Goal: Task Accomplishment & Management: Manage account settings

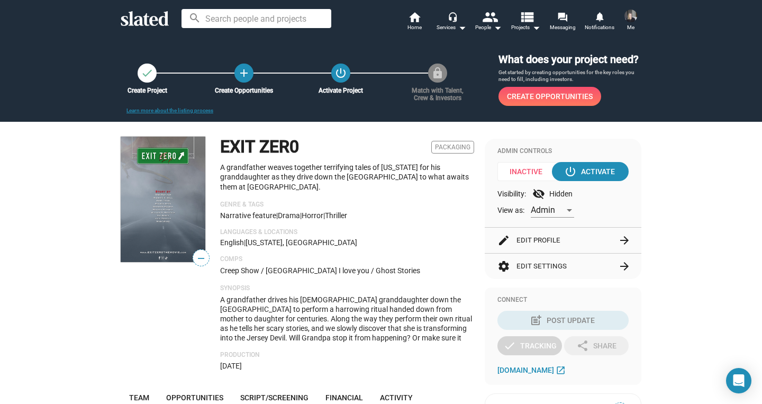
click at [553, 215] on span "Admin" at bounding box center [542, 210] width 24 height 10
click at [545, 243] on span "Member" at bounding box center [553, 245] width 44 height 22
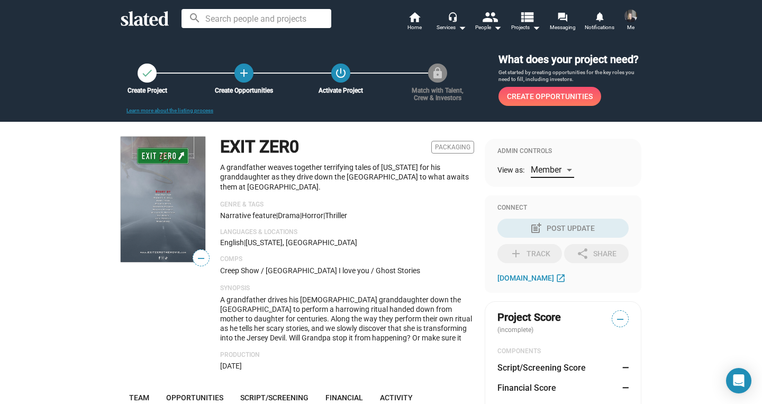
click at [569, 171] on div at bounding box center [568, 170] width 5 height 3
click at [544, 161] on span "Admin" at bounding box center [553, 160] width 44 height 22
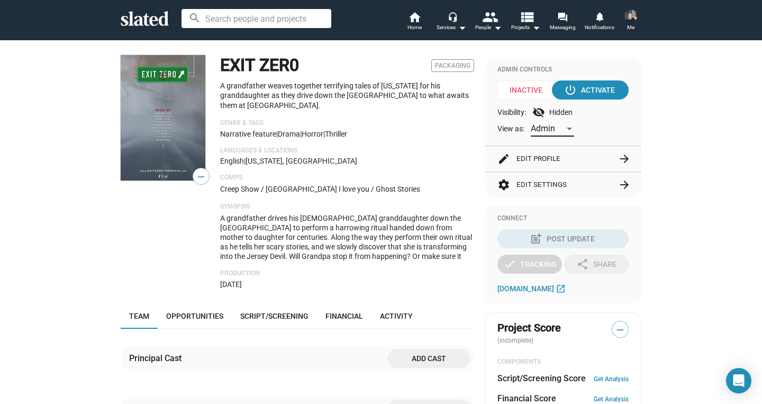
scroll to position [86, 0]
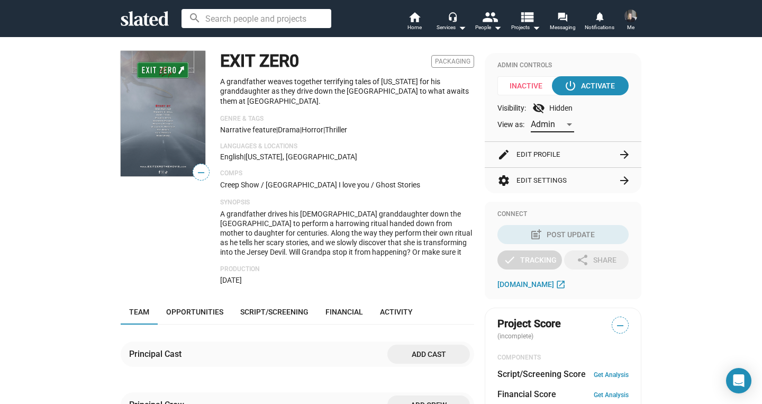
click at [622, 187] on mat-icon "arrow_forward" at bounding box center [624, 180] width 13 height 13
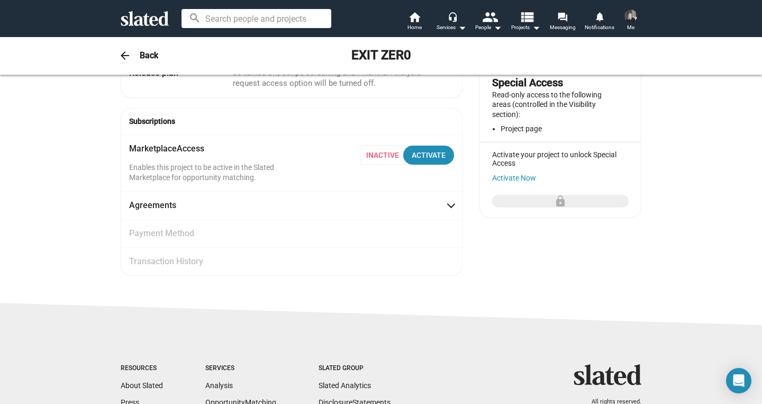
scroll to position [143, 0]
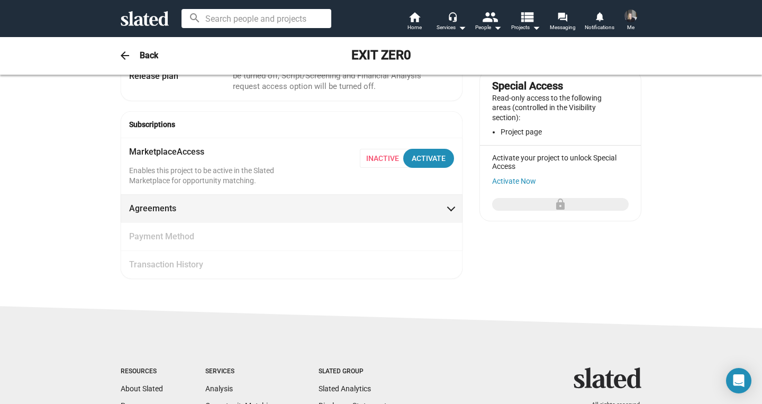
click at [453, 202] on span at bounding box center [451, 207] width 6 height 11
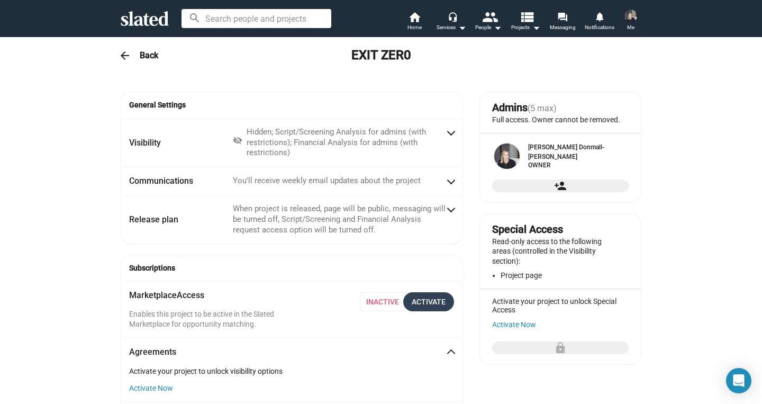
scroll to position [0, 0]
click at [552, 192] on span "person_add" at bounding box center [560, 185] width 120 height 13
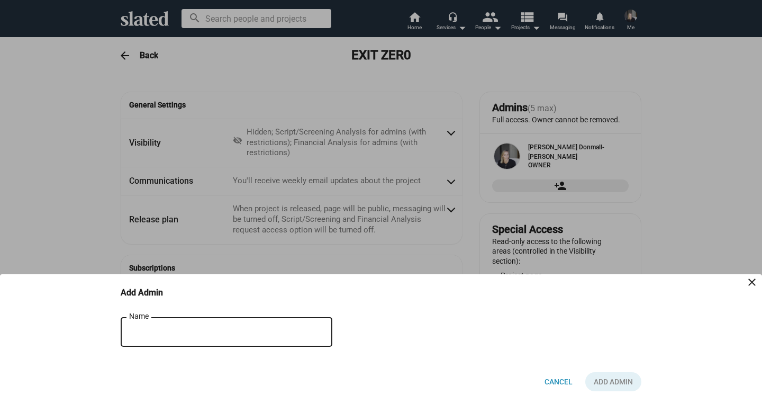
drag, startPoint x: 26, startPoint y: 371, endPoint x: 140, endPoint y: 329, distance: 121.6
click at [140, 329] on input "Name" at bounding box center [219, 332] width 180 height 10
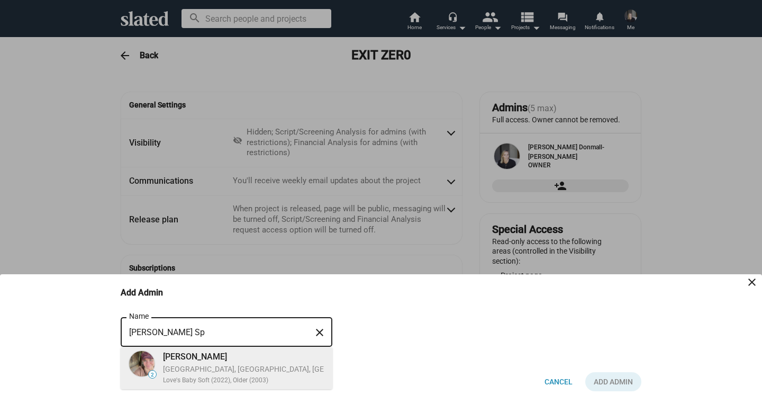
click at [206, 371] on div "[GEOGRAPHIC_DATA], [GEOGRAPHIC_DATA], [GEOGRAPHIC_DATA], Director, Editor" at bounding box center [299, 369] width 272 height 10
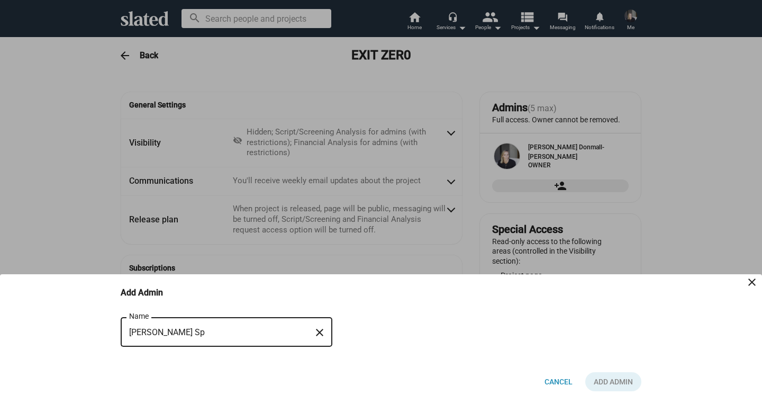
type input "[PERSON_NAME]"
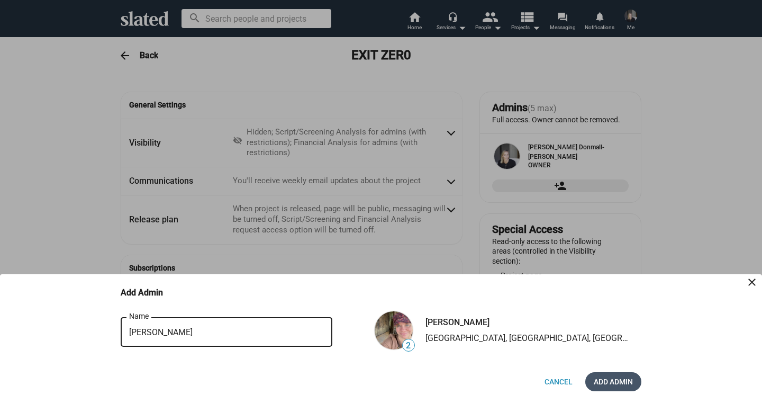
click at [599, 381] on span "Add Admin" at bounding box center [612, 381] width 39 height 19
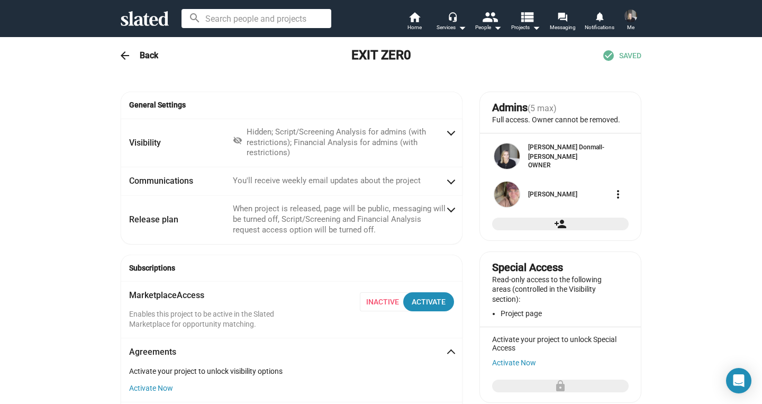
click at [554, 230] on mat-icon "person_add" at bounding box center [560, 223] width 13 height 13
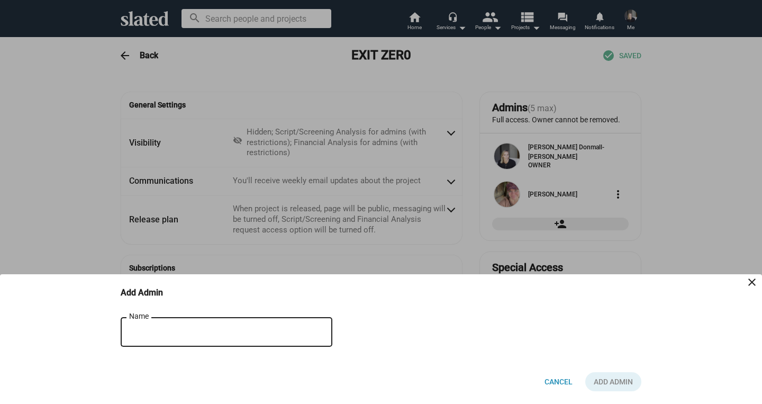
click at [199, 329] on input "Name" at bounding box center [219, 332] width 180 height 10
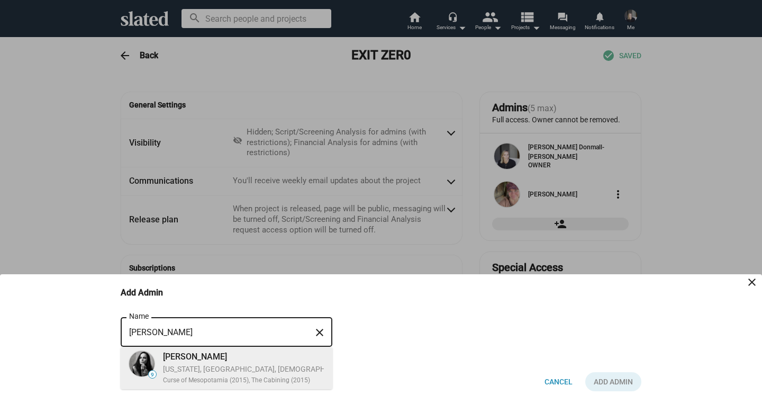
type input "[PERSON_NAME]"
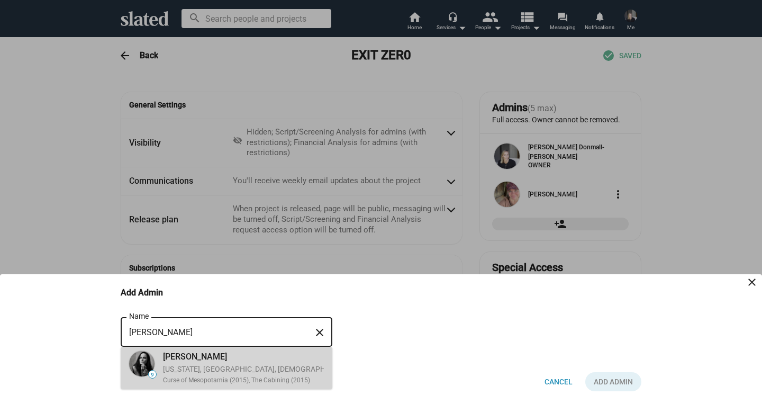
click at [209, 364] on div "[US_STATE], [GEOGRAPHIC_DATA], [DEMOGRAPHIC_DATA], Actor, Director" at bounding box center [284, 369] width 242 height 10
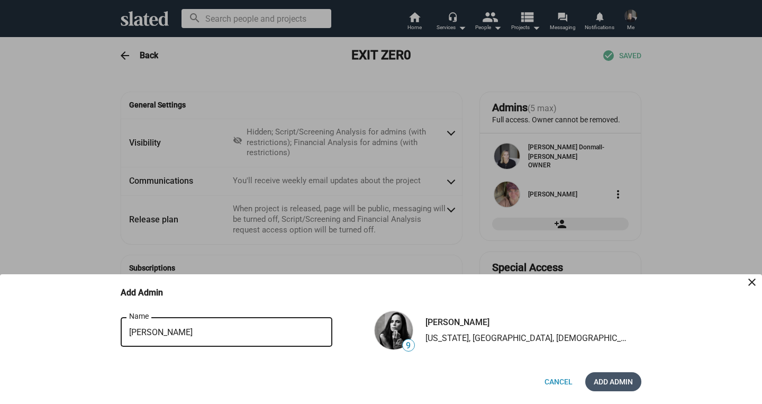
click at [611, 381] on span "Add Admin" at bounding box center [612, 381] width 39 height 19
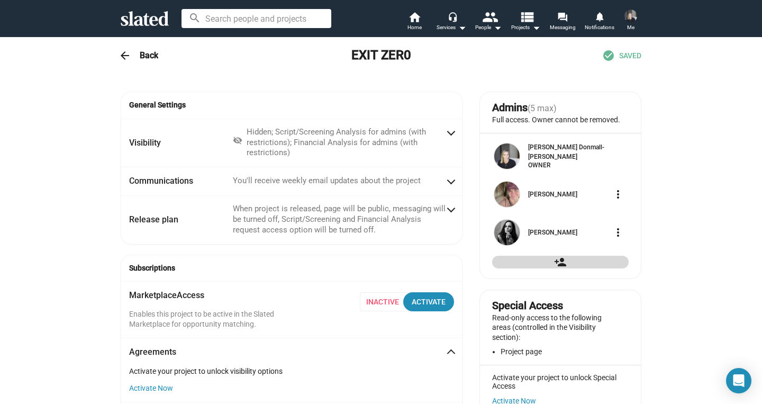
click at [557, 268] on mat-icon "person_add" at bounding box center [560, 261] width 13 height 13
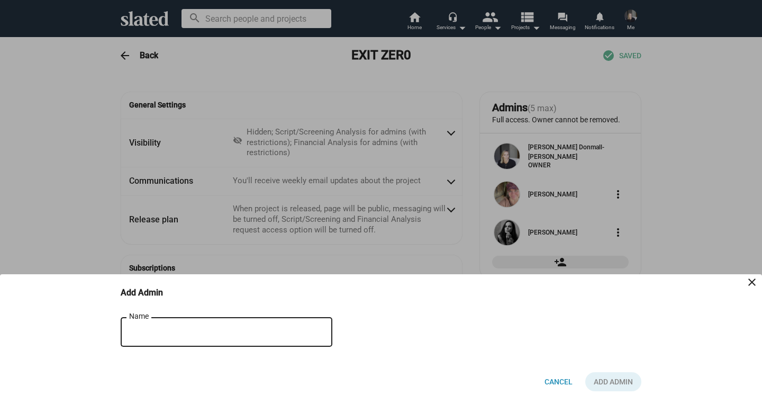
click at [163, 331] on input "Name" at bounding box center [219, 332] width 180 height 10
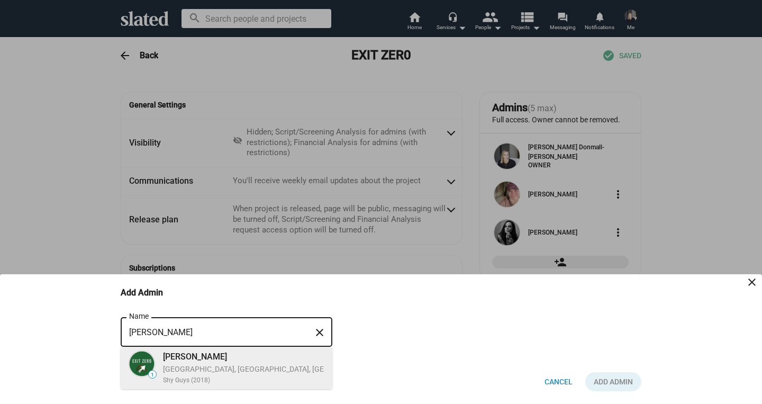
click at [183, 366] on div "[GEOGRAPHIC_DATA], [GEOGRAPHIC_DATA], [GEOGRAPHIC_DATA], Producer, Writer" at bounding box center [301, 369] width 276 height 10
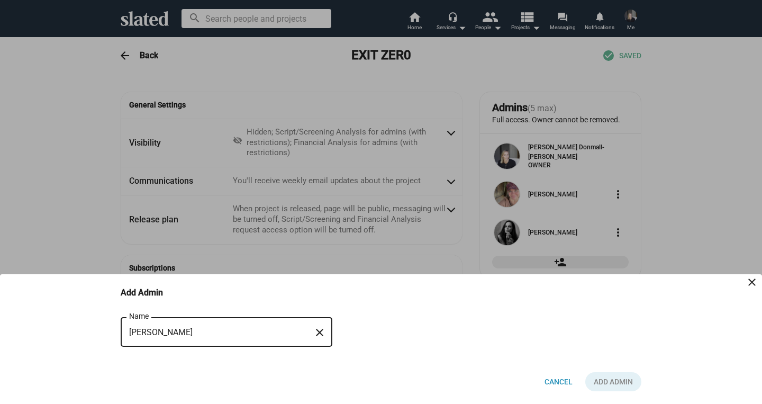
type input "[PERSON_NAME]"
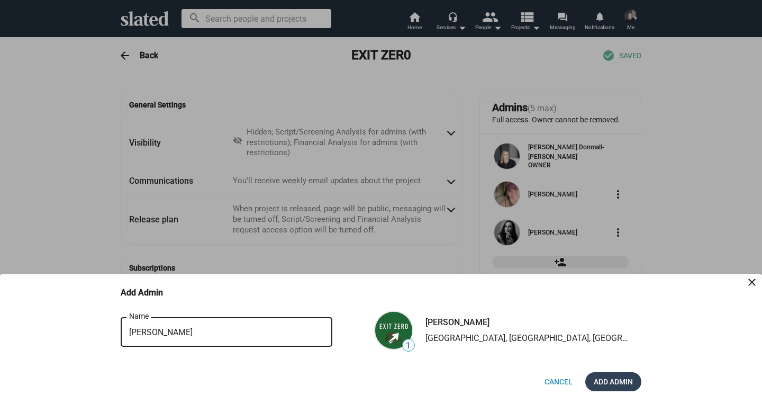
click at [612, 381] on span "Add Admin" at bounding box center [612, 381] width 39 height 19
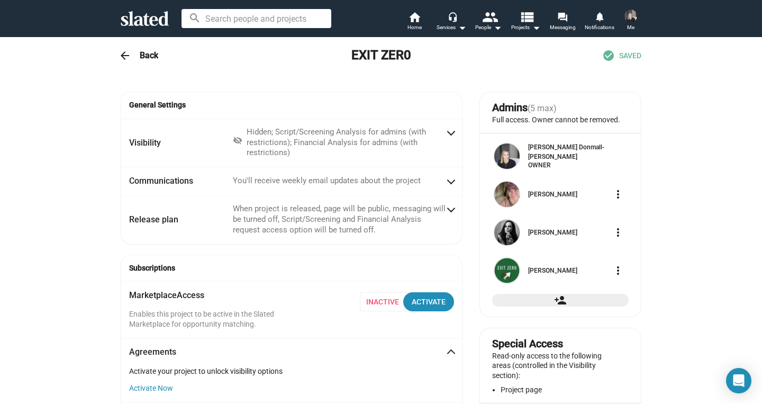
click at [153, 53] on h3 "Back" at bounding box center [149, 55] width 19 height 11
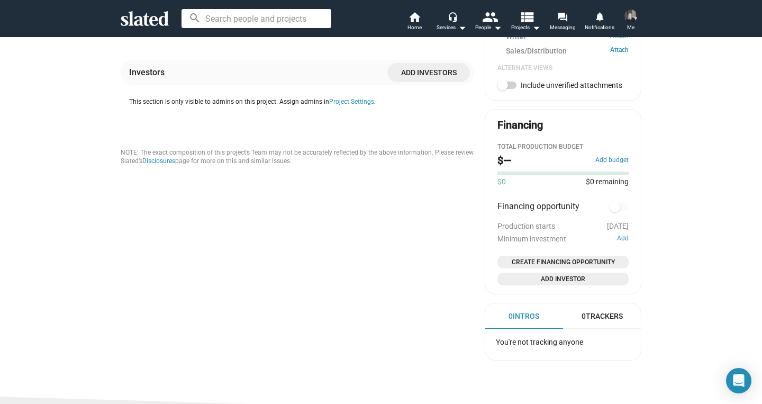
scroll to position [520, 0]
click at [616, 163] on button "Add budget" at bounding box center [611, 159] width 33 height 8
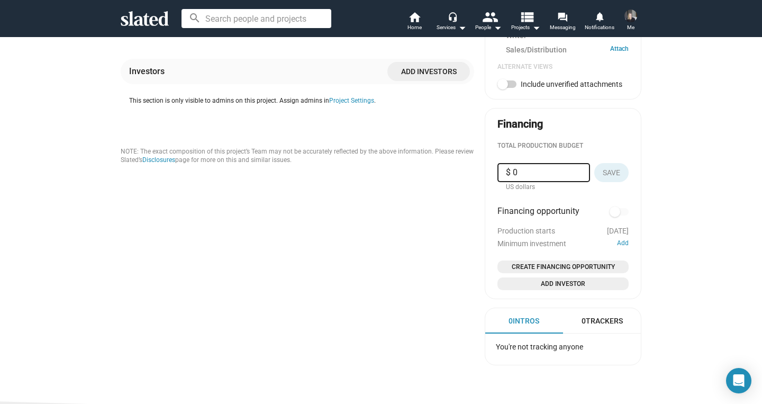
click at [528, 179] on input "$ 0" at bounding box center [544, 172] width 76 height 19
type input "$ 675,000"
click at [616, 173] on span "Save" at bounding box center [610, 172] width 17 height 19
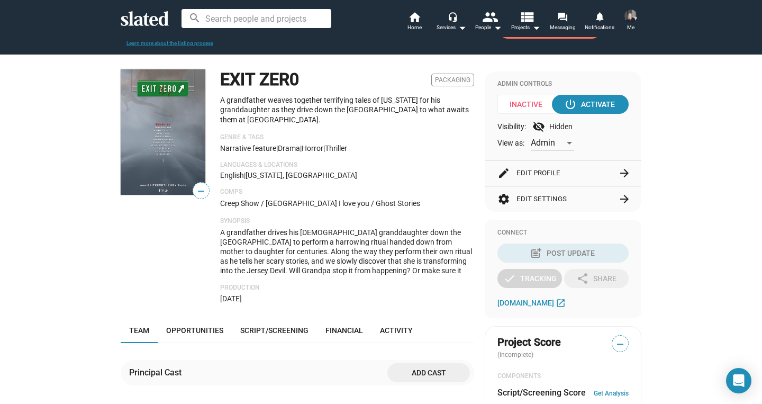
scroll to position [68, 0]
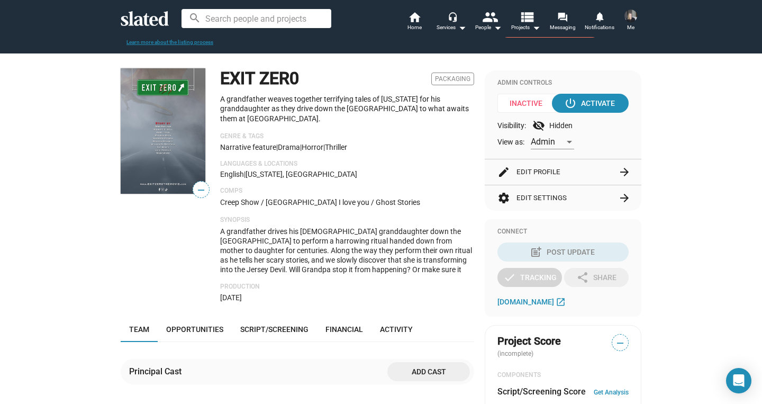
click at [549, 184] on button "edit Edit Profile arrow_forward" at bounding box center [562, 171] width 131 height 25
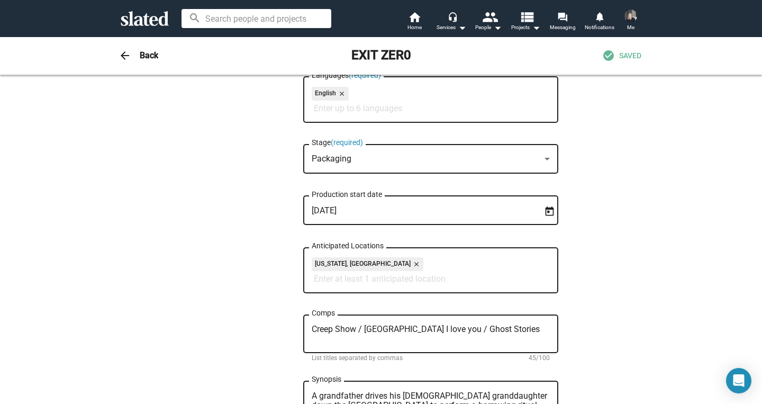
scroll to position [310, 0]
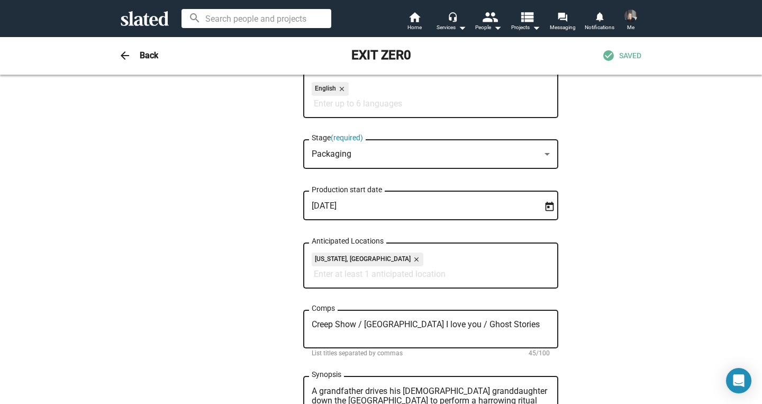
click at [337, 329] on textarea "Creep Show / [GEOGRAPHIC_DATA] I love you / Ghost Stories" at bounding box center [430, 328] width 238 height 19
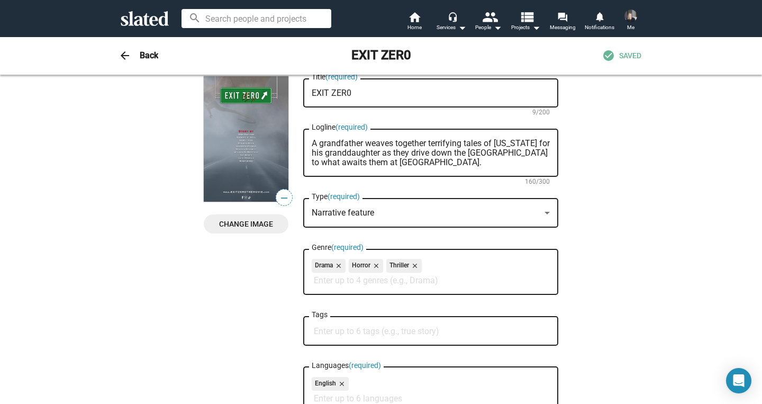
scroll to position [22, 0]
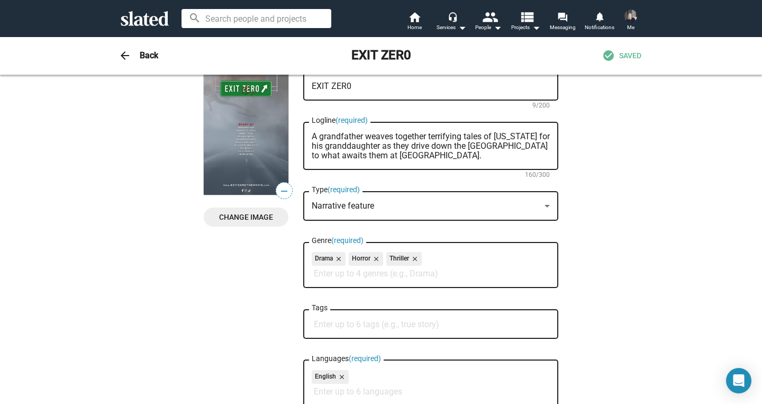
type textarea "Creepshow / [GEOGRAPHIC_DATA] I love you / Ghost Stories"
click at [358, 325] on input "Tags" at bounding box center [433, 324] width 238 height 10
type input "Horror Anthology"
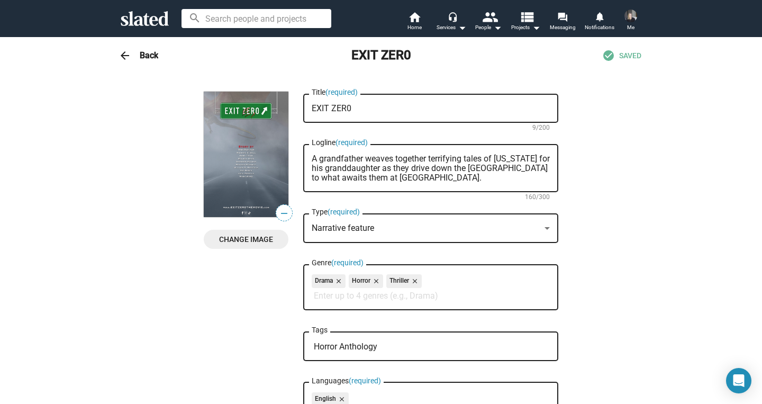
scroll to position [0, 0]
click at [152, 55] on h3 "Back" at bounding box center [149, 55] width 19 height 11
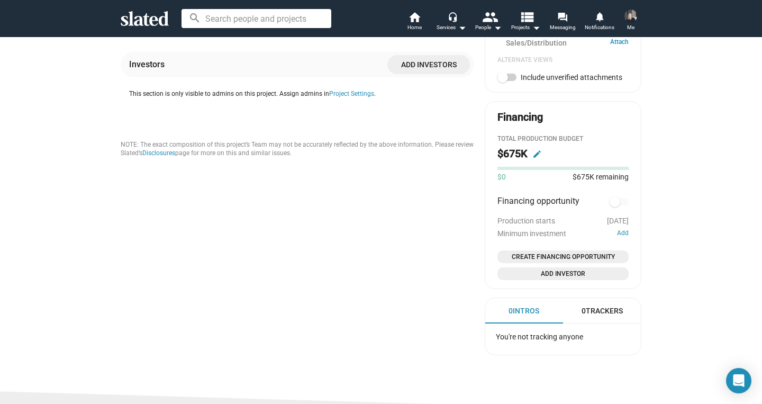
scroll to position [528, 0]
click at [563, 278] on span "Add Investor" at bounding box center [562, 273] width 123 height 11
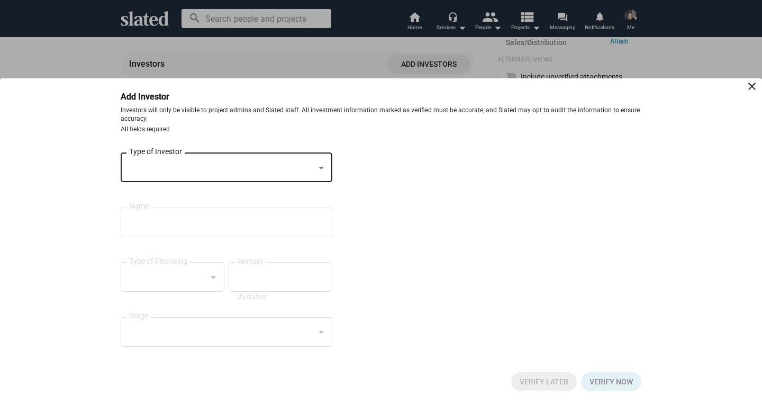
click at [751, 87] on mat-icon "close" at bounding box center [751, 86] width 13 height 13
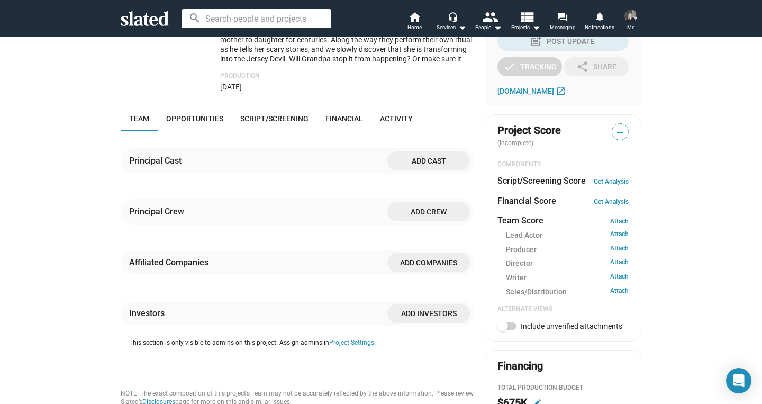
scroll to position [287, 0]
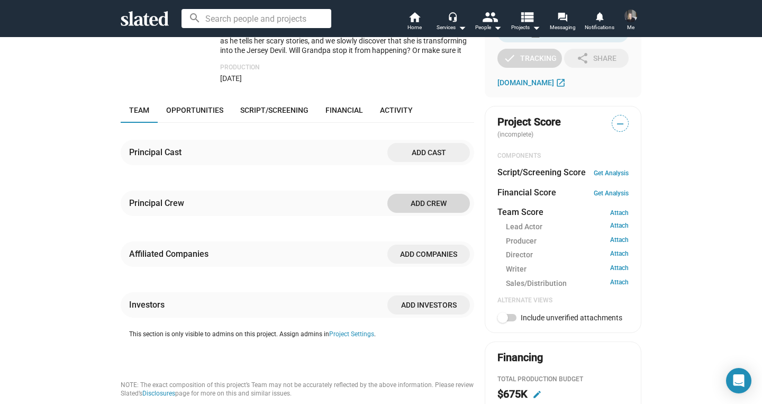
click at [439, 210] on span "Add crew" at bounding box center [429, 203] width 66 height 19
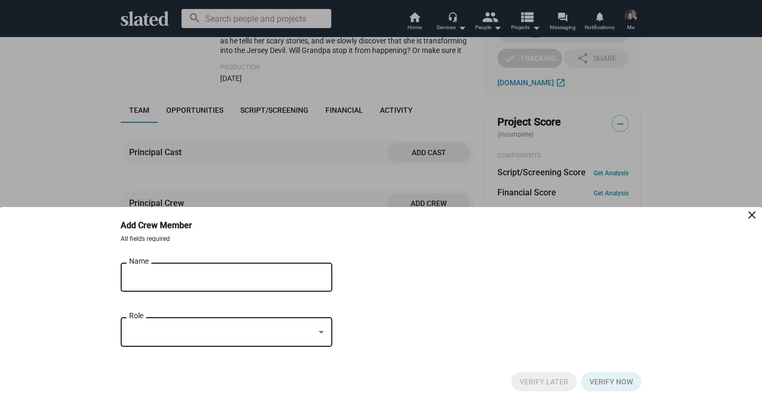
click at [270, 278] on input "Name" at bounding box center [219, 277] width 180 height 10
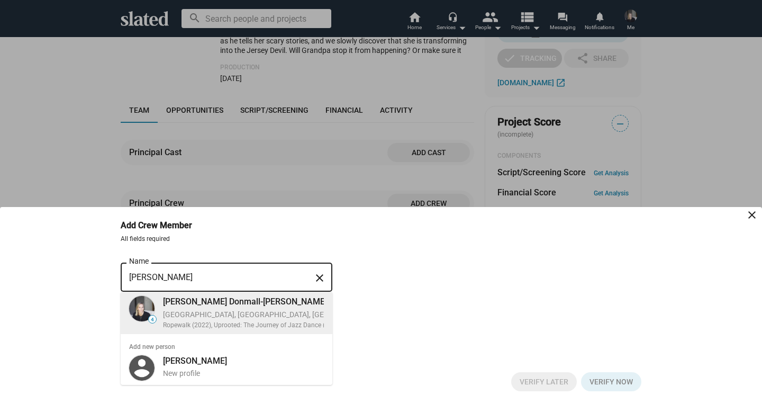
click at [258, 308] on div "[PERSON_NAME] Donmall-[PERSON_NAME] [GEOGRAPHIC_DATA], [GEOGRAPHIC_DATA], [GEOG…" at bounding box center [287, 313] width 260 height 38
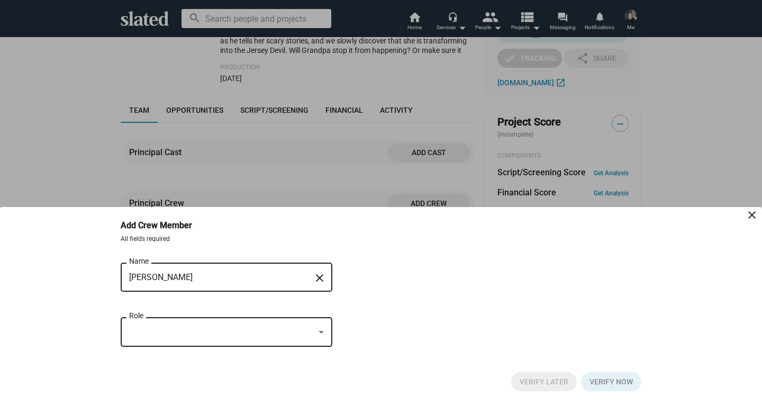
type input "[PERSON_NAME] Donmall-[PERSON_NAME]"
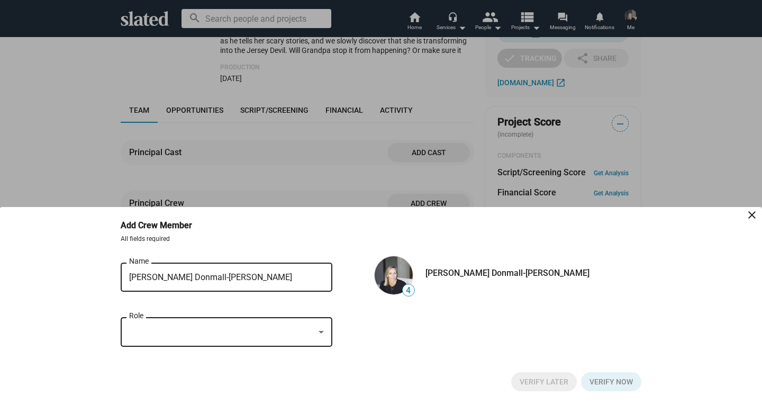
click at [323, 333] on div at bounding box center [320, 332] width 5 height 3
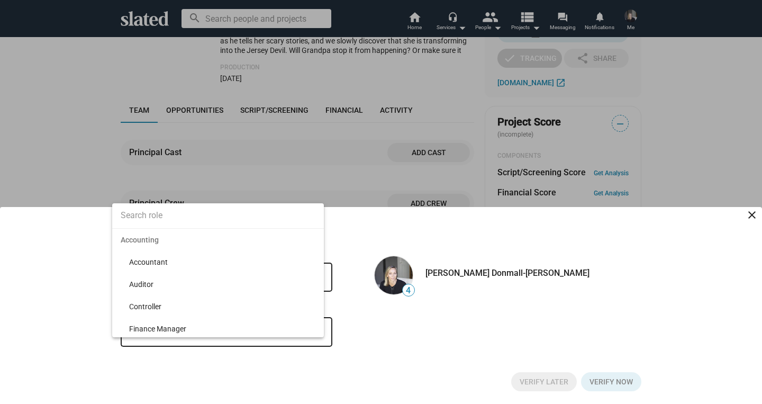
click at [228, 214] on input at bounding box center [218, 215] width 212 height 26
type input "Producer"
click at [150, 260] on span "Producer" at bounding box center [222, 262] width 186 height 22
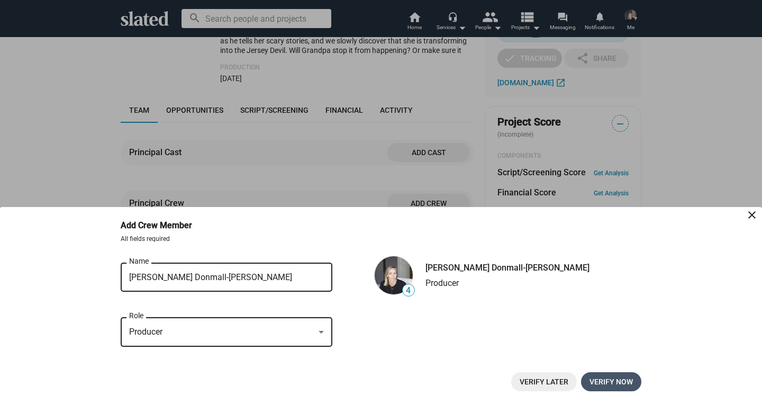
click at [612, 379] on span "Verify now" at bounding box center [610, 381] width 43 height 19
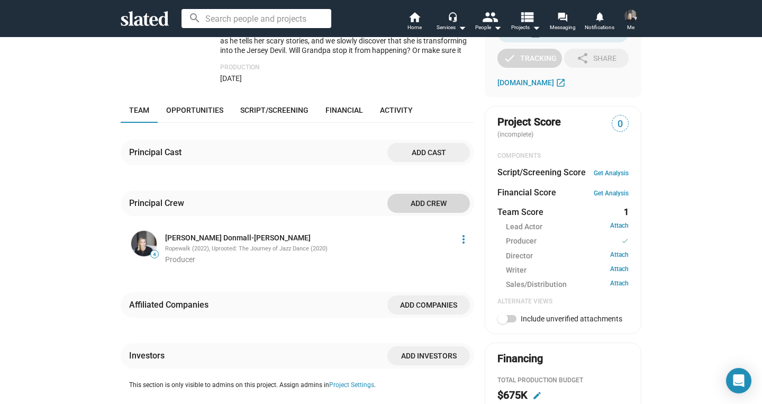
click at [426, 212] on span "Add crew" at bounding box center [429, 203] width 66 height 19
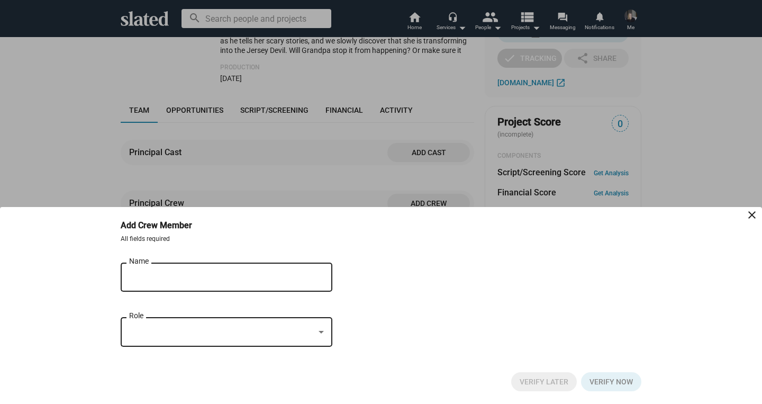
click at [217, 279] on input "Name" at bounding box center [219, 277] width 180 height 10
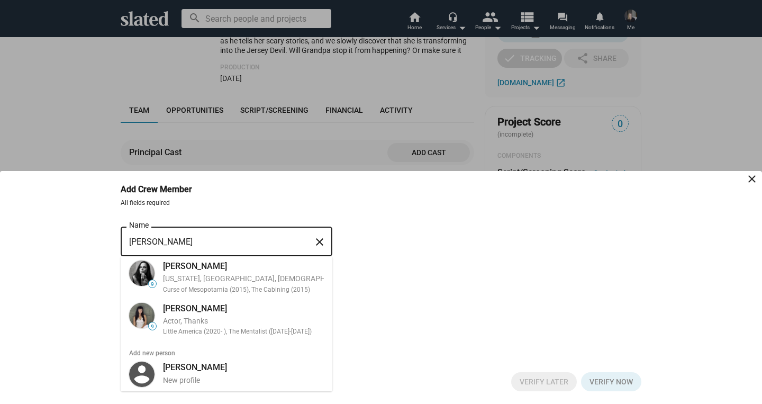
type input "[PERSON_NAME]"
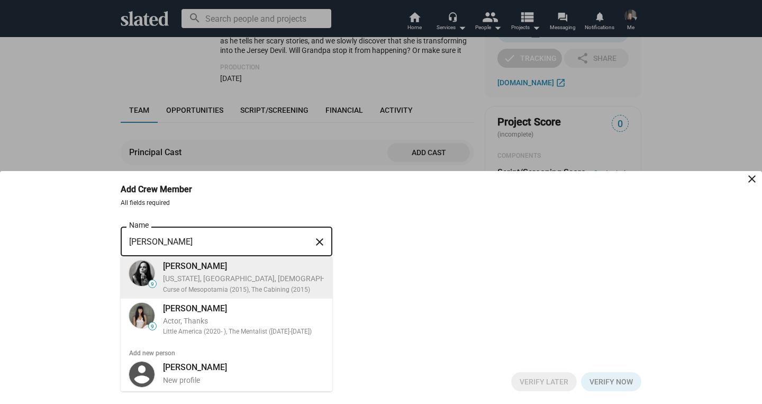
click at [217, 278] on div "[US_STATE], [GEOGRAPHIC_DATA], [DEMOGRAPHIC_DATA], Actor, Director" at bounding box center [284, 278] width 242 height 10
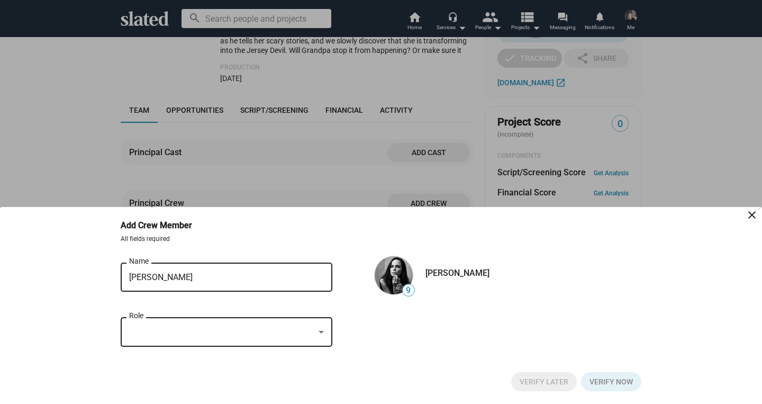
click at [323, 331] on div at bounding box center [320, 332] width 5 height 3
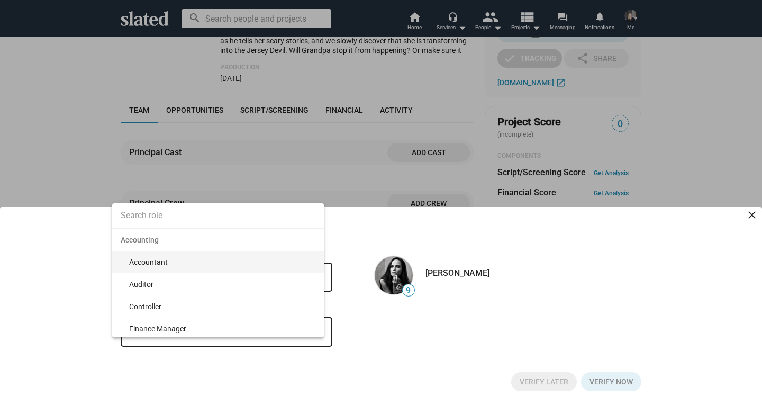
click at [244, 215] on input at bounding box center [218, 215] width 212 height 26
type input "Direct"
click at [151, 261] on span "Director" at bounding box center [222, 262] width 186 height 22
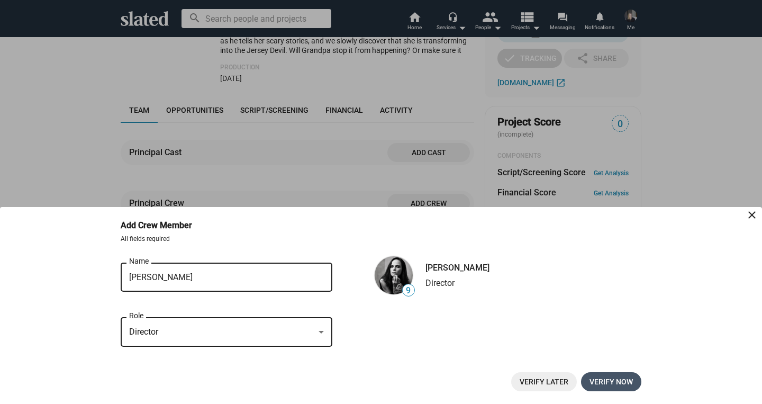
click at [616, 381] on span "Verify now" at bounding box center [610, 381] width 43 height 19
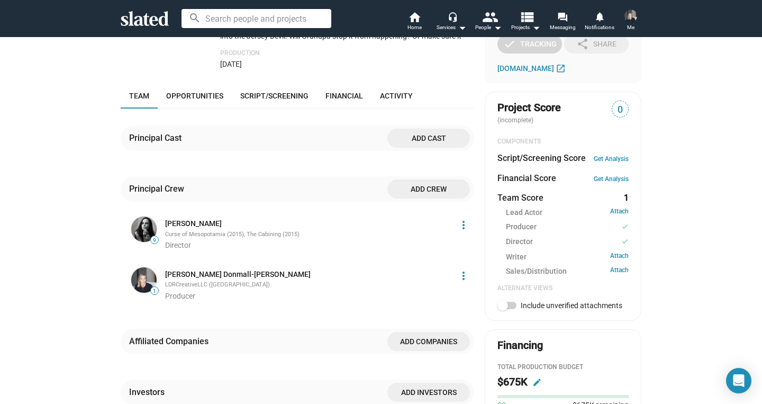
scroll to position [308, 0]
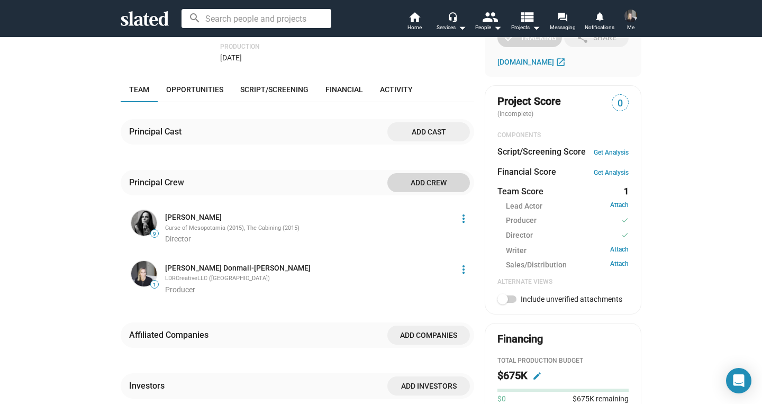
click at [428, 192] on span "Add crew" at bounding box center [429, 182] width 66 height 19
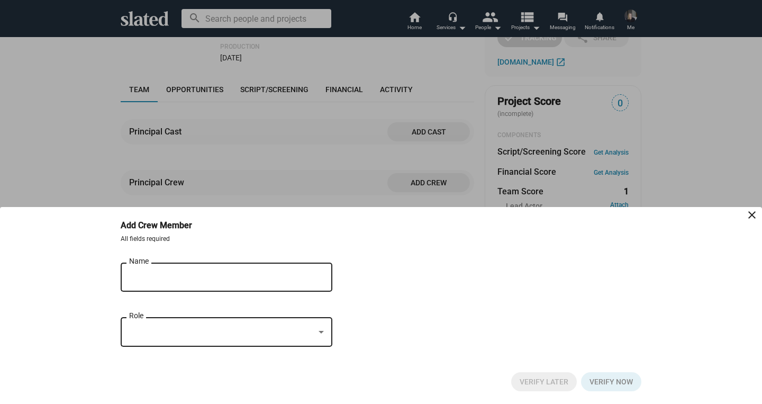
click at [206, 277] on input "Name" at bounding box center [219, 277] width 180 height 10
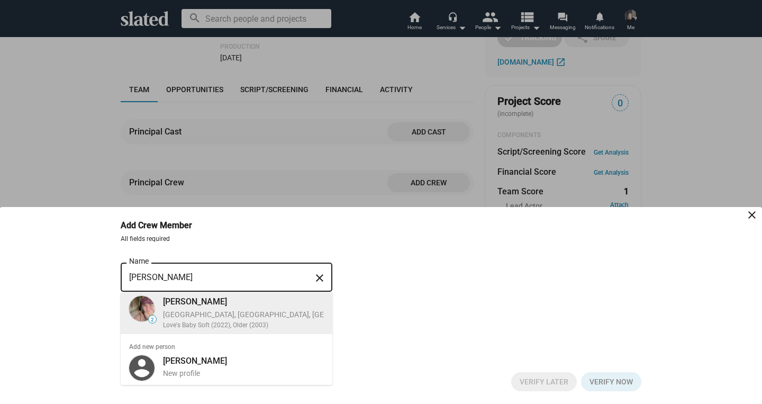
type input "[PERSON_NAME]"
click at [192, 317] on div "[GEOGRAPHIC_DATA], [GEOGRAPHIC_DATA], [GEOGRAPHIC_DATA], Director, Editor" at bounding box center [299, 314] width 272 height 10
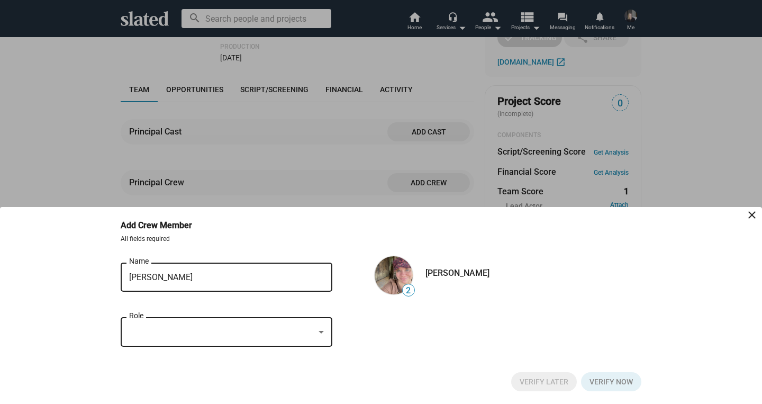
click at [321, 330] on div at bounding box center [321, 332] width 10 height 8
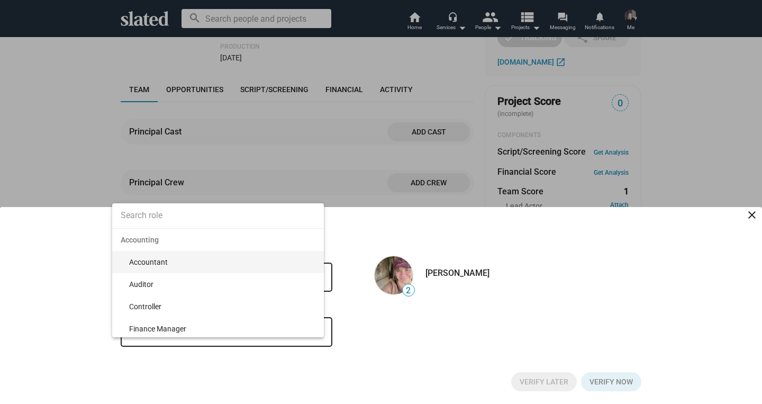
click at [172, 216] on input at bounding box center [218, 215] width 212 height 26
type input "Direct"
click at [146, 263] on span "Director" at bounding box center [222, 262] width 186 height 22
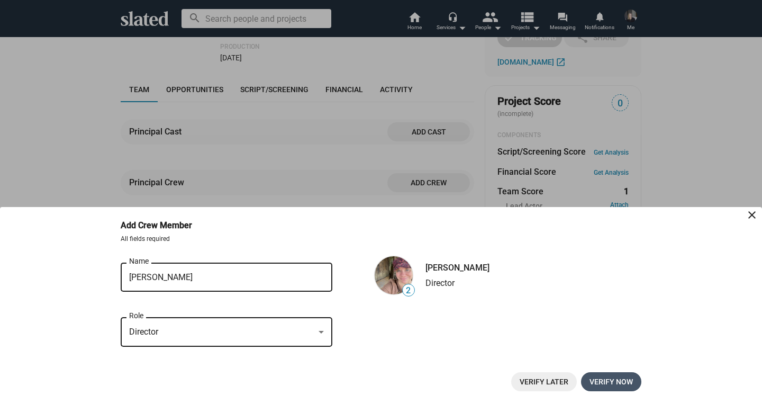
click at [613, 380] on span "Verify now" at bounding box center [610, 381] width 43 height 19
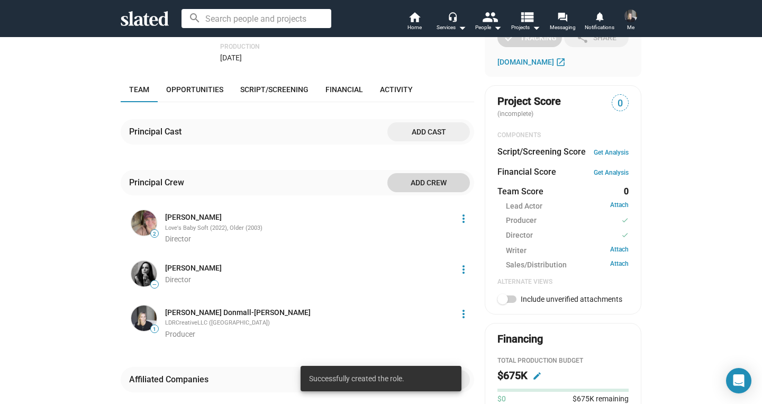
click at [433, 192] on span "Add crew" at bounding box center [429, 182] width 66 height 19
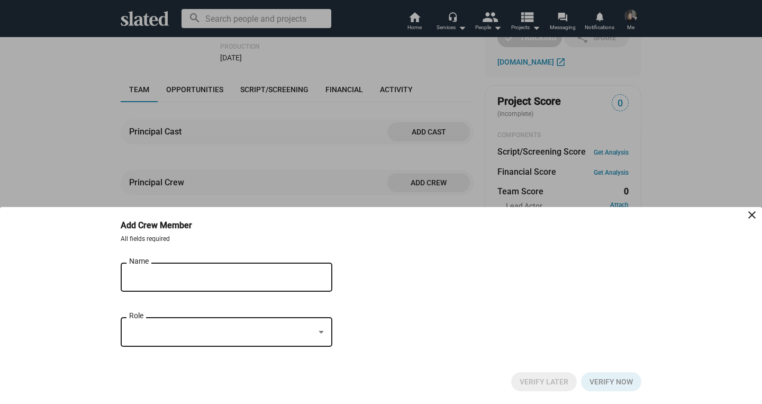
click at [221, 271] on div "Name" at bounding box center [219, 275] width 180 height 31
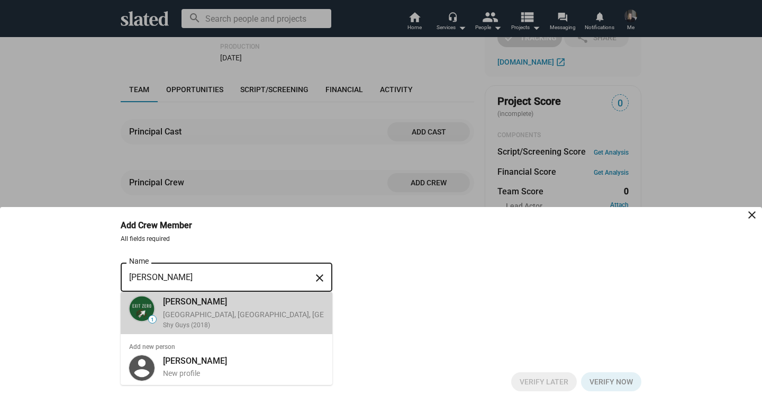
click at [190, 309] on div "[GEOGRAPHIC_DATA], [GEOGRAPHIC_DATA], [GEOGRAPHIC_DATA], Producer, Writer" at bounding box center [301, 314] width 276 height 10
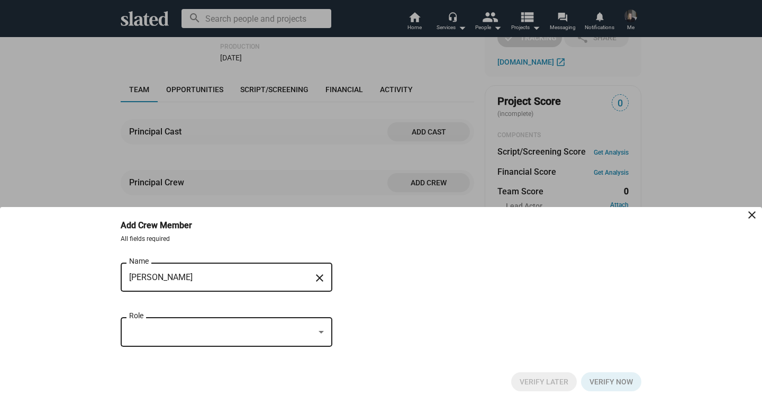
type input "[PERSON_NAME]"
click at [319, 331] on div at bounding box center [321, 332] width 10 height 8
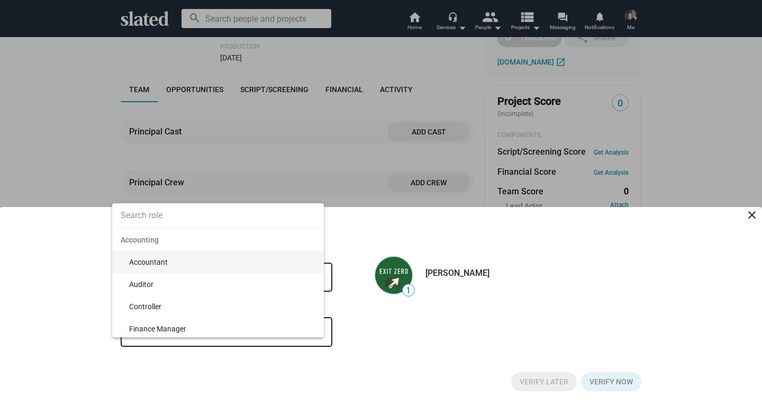
click at [242, 222] on input at bounding box center [218, 215] width 212 height 26
type input "Produc"
click at [182, 261] on span "Producer" at bounding box center [222, 262] width 186 height 22
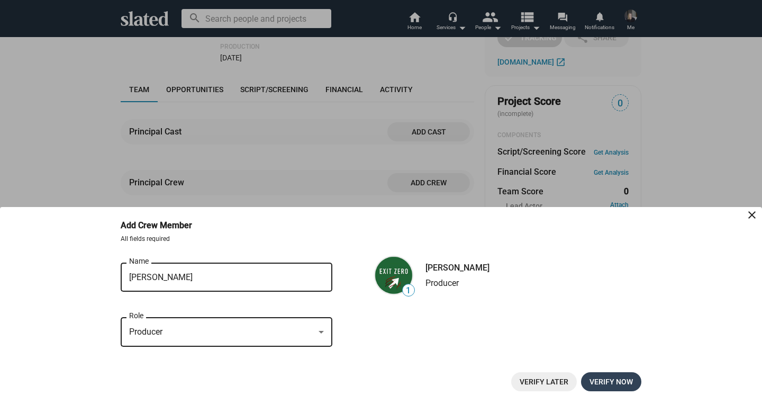
click at [612, 380] on span "Verify now" at bounding box center [610, 381] width 43 height 19
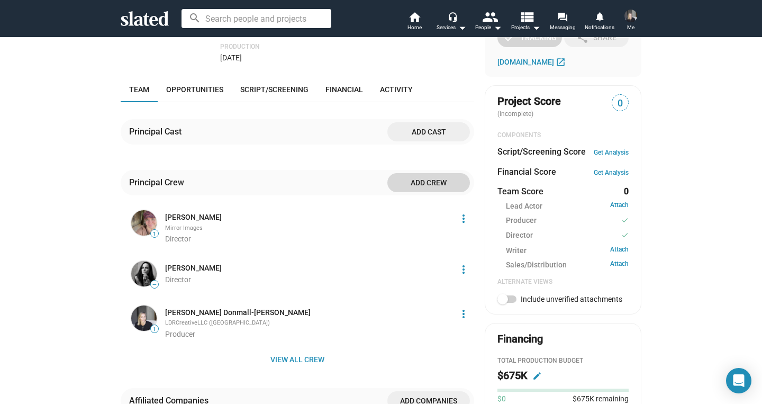
click at [436, 188] on span "Add crew" at bounding box center [429, 182] width 66 height 19
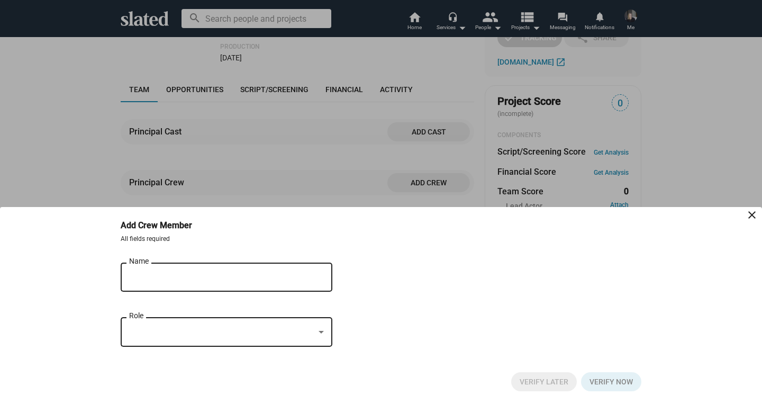
click at [197, 277] on input "Name" at bounding box center [219, 277] width 180 height 10
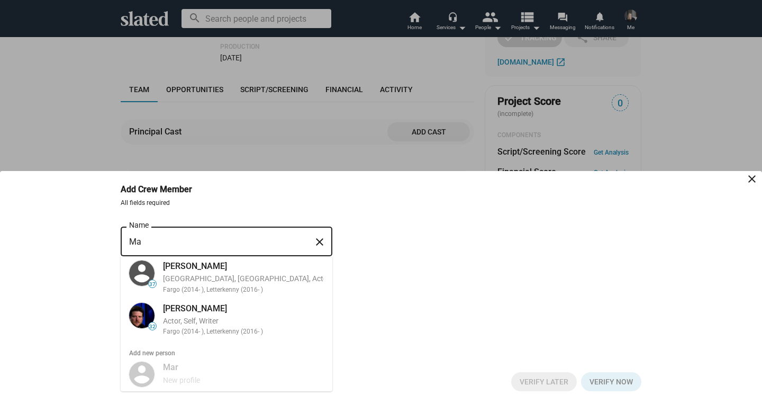
type input "M"
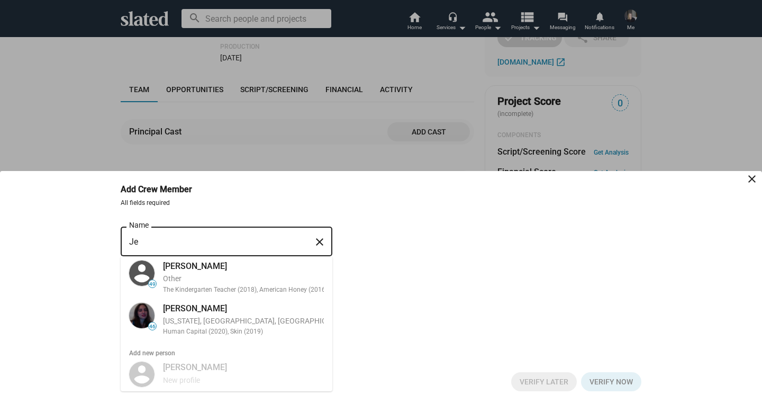
type input "J"
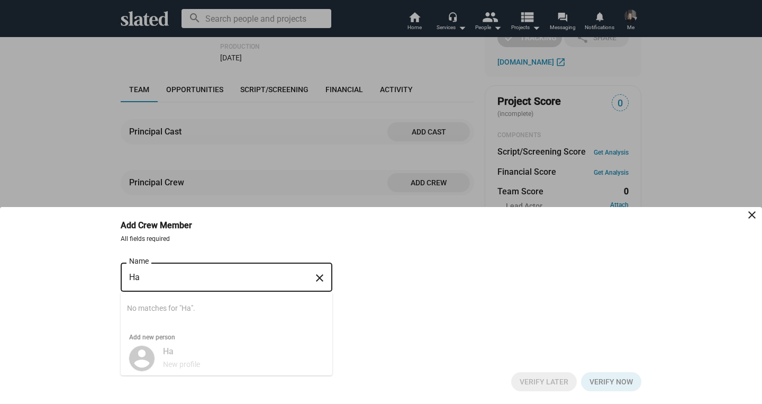
type input "H"
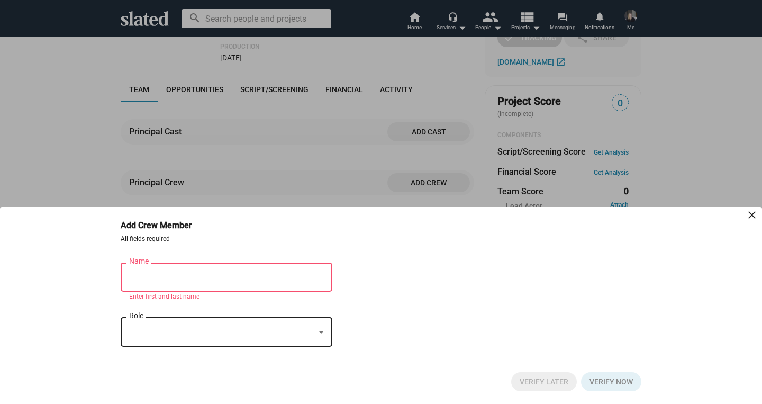
click at [752, 213] on mat-icon "close" at bounding box center [751, 214] width 13 height 13
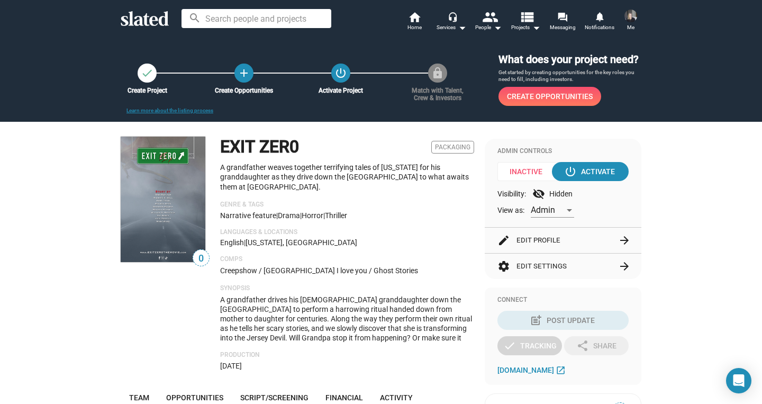
scroll to position [0, 0]
click at [630, 20] on img at bounding box center [630, 16] width 13 height 13
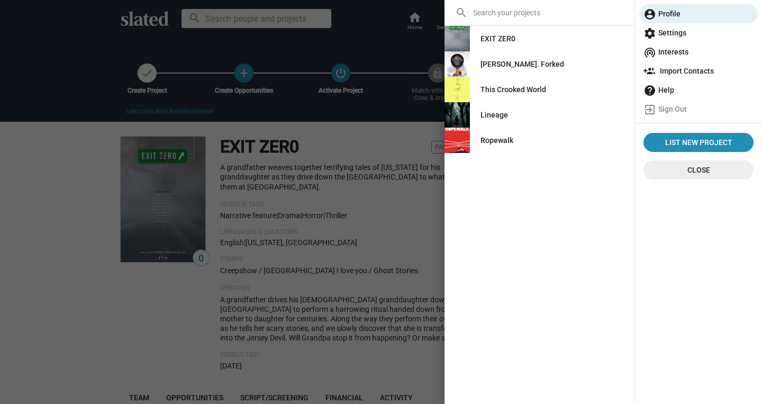
click at [493, 117] on div "Lineage" at bounding box center [494, 114] width 28 height 19
